Goal: Transaction & Acquisition: Purchase product/service

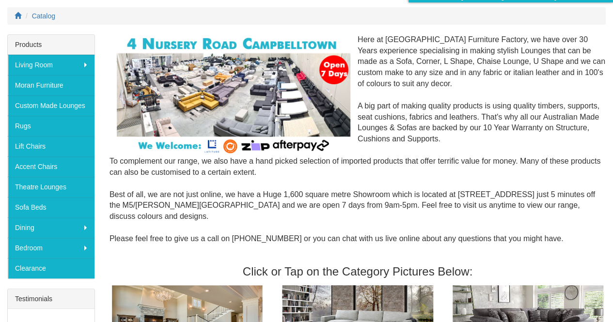
scroll to position [126, 0]
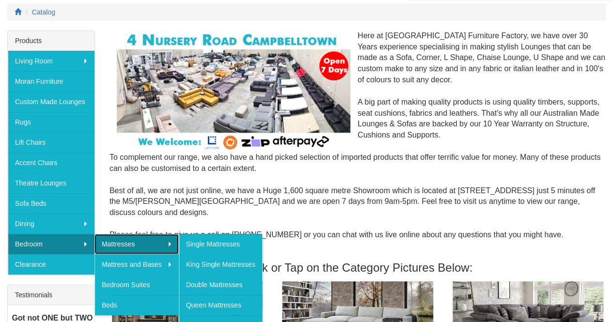
click at [109, 246] on link "Mattresses" at bounding box center [136, 244] width 84 height 20
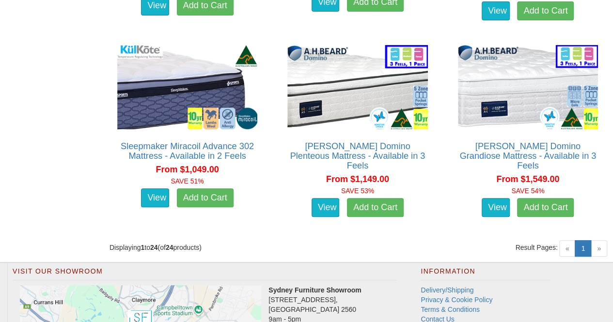
scroll to position [1892, 0]
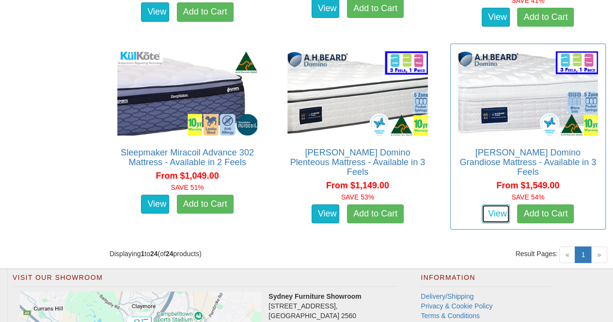
click at [494, 204] on link "View" at bounding box center [496, 213] width 28 height 19
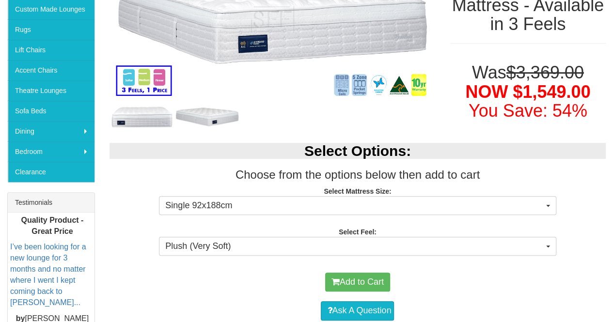
scroll to position [226, 0]
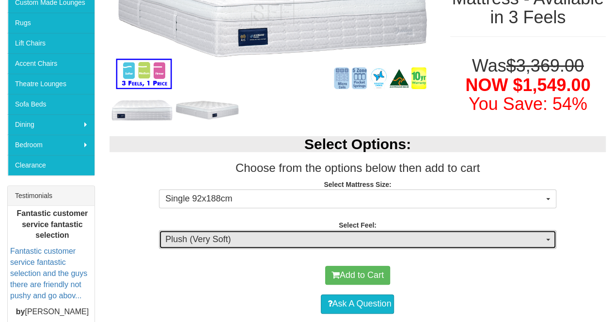
click at [547, 237] on button "Plush (Very Soft)" at bounding box center [357, 239] width 397 height 19
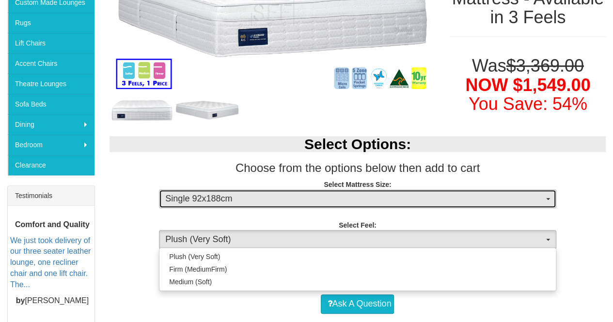
click at [548, 199] on button "Single 92x188cm" at bounding box center [357, 198] width 397 height 19
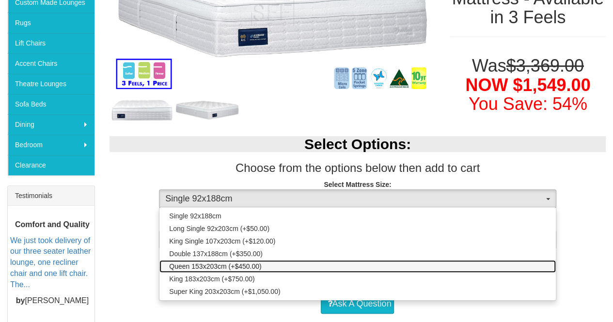
click at [329, 263] on link "Queen 153x203cm (+$450.00)" at bounding box center [357, 266] width 396 height 13
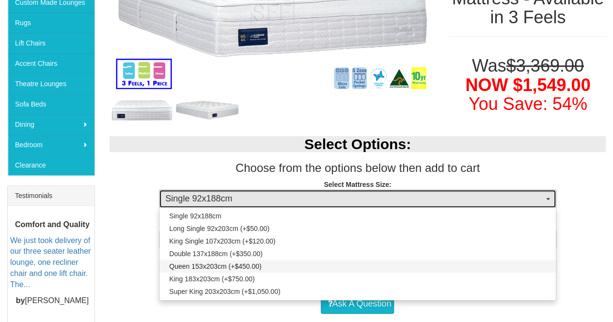
select select "1876"
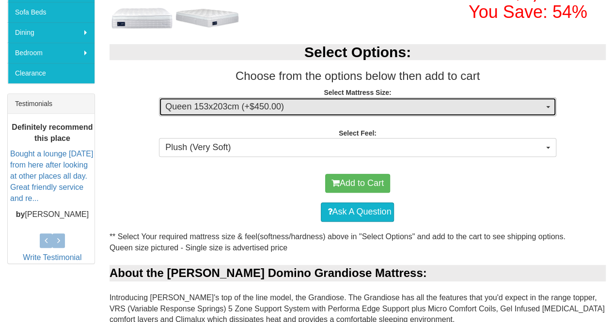
scroll to position [329, 0]
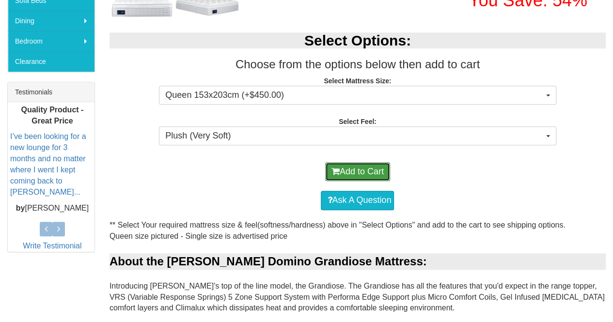
click at [376, 167] on button "Add to Cart" at bounding box center [357, 171] width 65 height 19
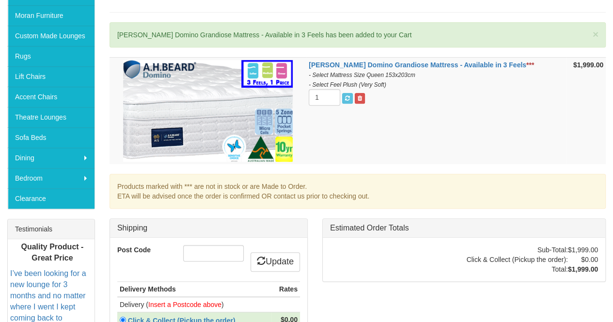
scroll to position [196, 0]
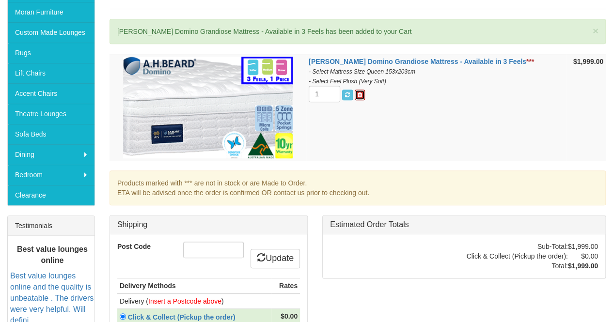
click at [362, 95] on span at bounding box center [360, 95] width 4 height 6
